Goal: Transaction & Acquisition: Purchase product/service

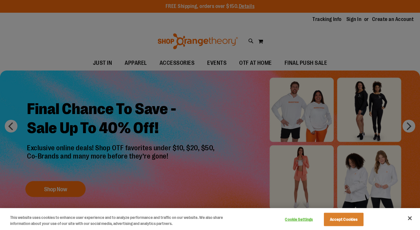
click at [340, 218] on button "Accept Cookies" at bounding box center [344, 218] width 40 height 13
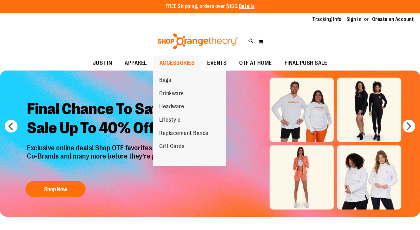
click at [178, 65] on span "ACCESSORIES" at bounding box center [176, 63] width 35 height 14
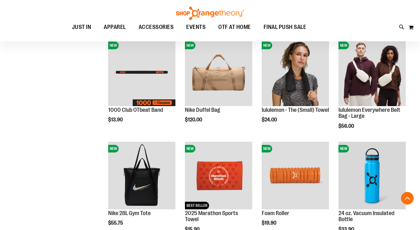
scroll to position [187, 0]
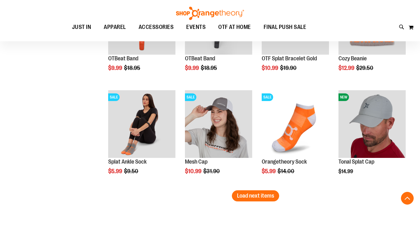
scroll to position [864, 0]
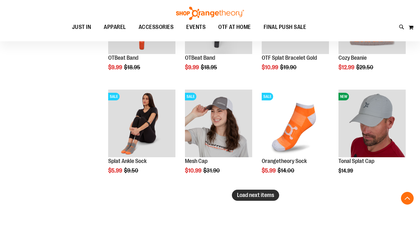
click at [264, 197] on span "Load next items" at bounding box center [255, 194] width 37 height 6
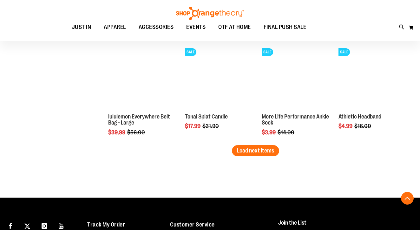
scroll to position [1207, 0]
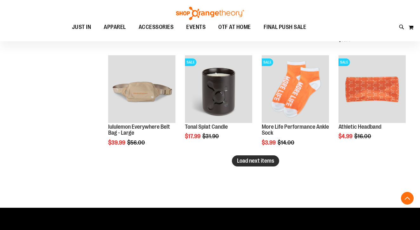
click at [256, 158] on span "Load next items" at bounding box center [255, 160] width 37 height 6
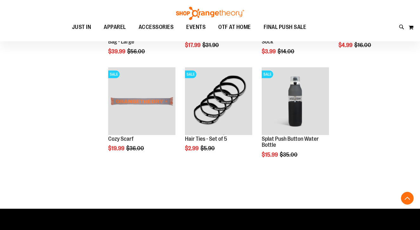
scroll to position [1301, 0]
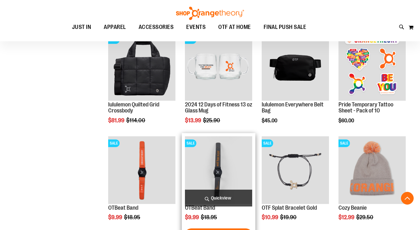
scroll to position [729, 0]
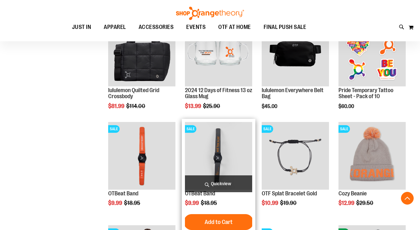
click at [218, 154] on img "product" at bounding box center [218, 155] width 67 height 67
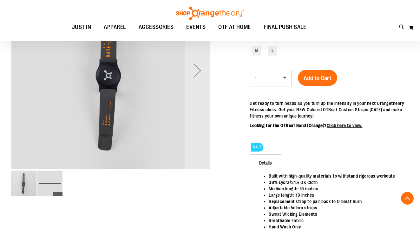
scroll to position [125, 0]
